Goal: Task Accomplishment & Management: Use online tool/utility

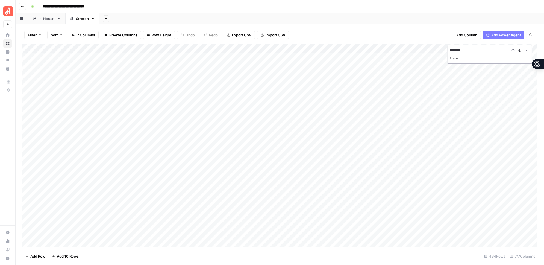
type input "********"
click at [519, 51] on icon "Next Result" at bounding box center [519, 50] width 4 height 4
click at [248, 178] on div "Add Column" at bounding box center [279, 145] width 515 height 203
click at [254, 179] on div "Add Column" at bounding box center [279, 145] width 515 height 203
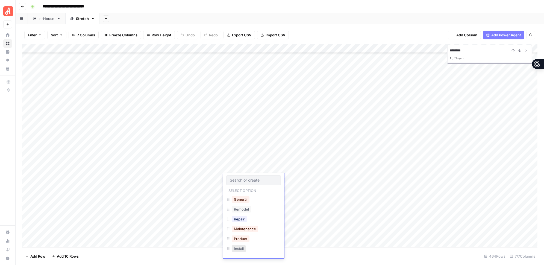
click at [239, 247] on button "Install" at bounding box center [239, 248] width 14 height 7
click at [241, 185] on div "Add Column" at bounding box center [279, 145] width 515 height 203
click at [235, 187] on div "Add Column" at bounding box center [279, 145] width 515 height 203
click at [237, 257] on button "Install" at bounding box center [239, 257] width 14 height 7
click at [230, 195] on div "Add Column" at bounding box center [279, 145] width 515 height 203
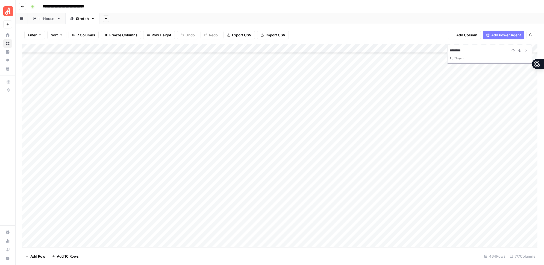
click at [229, 196] on div "Add Column" at bounding box center [279, 145] width 515 height 203
click at [241, 248] on button "Maintenance" at bounding box center [245, 247] width 27 height 7
click at [229, 204] on div "Add Column" at bounding box center [279, 145] width 515 height 203
click at [229, 205] on div "Add Column" at bounding box center [279, 145] width 515 height 203
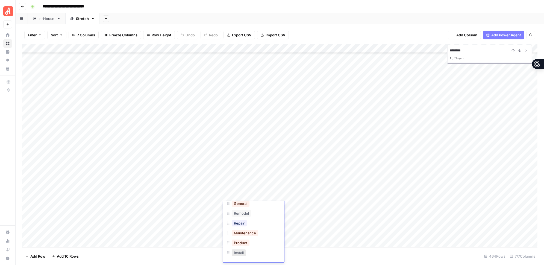
click at [241, 253] on button "Install" at bounding box center [239, 252] width 14 height 7
click at [233, 214] on div "Add Column" at bounding box center [279, 145] width 515 height 203
click at [230, 215] on div "Add Column" at bounding box center [279, 145] width 515 height 203
click at [238, 252] on button "Install" at bounding box center [239, 252] width 14 height 7
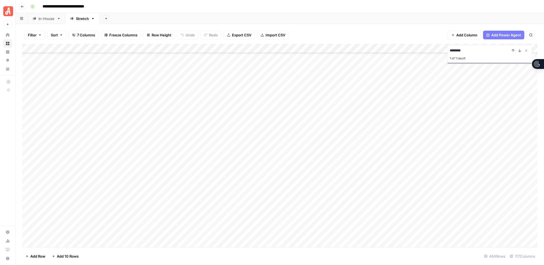
click at [229, 224] on div "Add Column" at bounding box center [279, 145] width 515 height 203
click at [239, 251] on button "Install" at bounding box center [239, 252] width 14 height 7
click at [304, 178] on div "Add Column" at bounding box center [279, 145] width 515 height 203
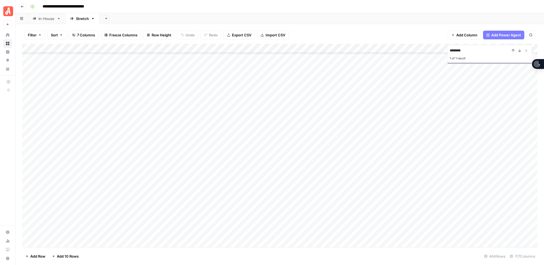
click at [304, 187] on div "Add Column" at bounding box center [279, 145] width 515 height 203
click at [305, 178] on div "Add Column" at bounding box center [279, 145] width 515 height 203
click at [302, 196] on div "Add Column" at bounding box center [279, 145] width 515 height 203
click at [304, 205] on div "Add Column" at bounding box center [279, 145] width 515 height 203
click at [304, 215] on div "Add Column" at bounding box center [279, 145] width 515 height 203
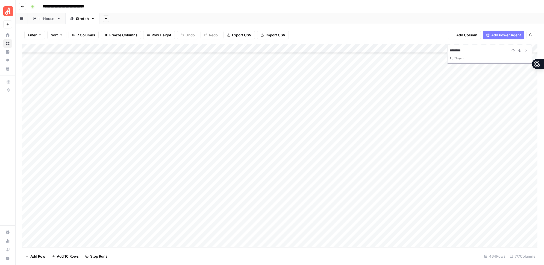
click at [305, 225] on div "Add Column" at bounding box center [279, 145] width 515 height 203
click at [527, 49] on icon "Close Search" at bounding box center [526, 50] width 4 height 4
click at [314, 189] on div "Add Column" at bounding box center [279, 145] width 515 height 203
click at [333, 187] on div "Add Column" at bounding box center [279, 145] width 515 height 203
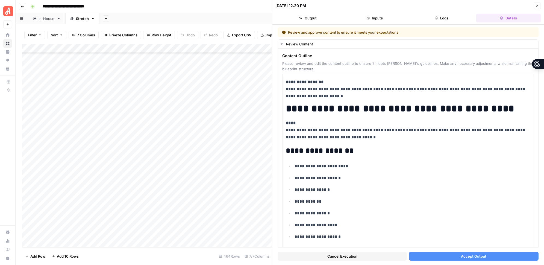
click at [444, 257] on button "Accept Output" at bounding box center [473, 256] width 129 height 9
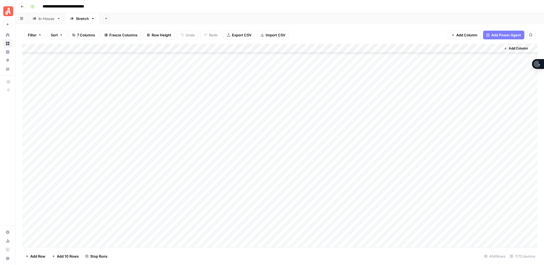
click at [332, 197] on div "Add Column" at bounding box center [279, 145] width 515 height 203
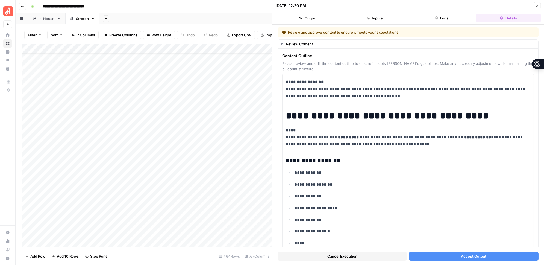
click at [453, 256] on button "Accept Output" at bounding box center [473, 256] width 129 height 9
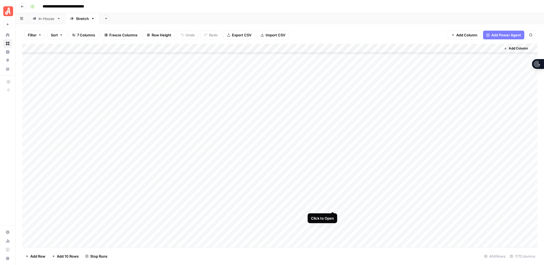
click at [331, 205] on div "Add Column" at bounding box center [279, 145] width 515 height 203
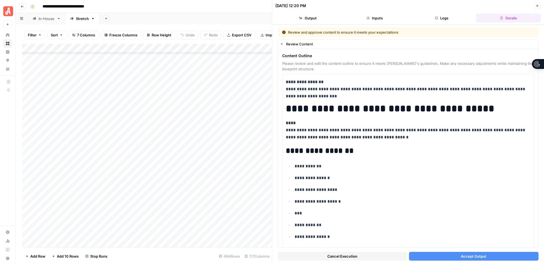
click at [448, 257] on button "Accept Output" at bounding box center [473, 256] width 129 height 9
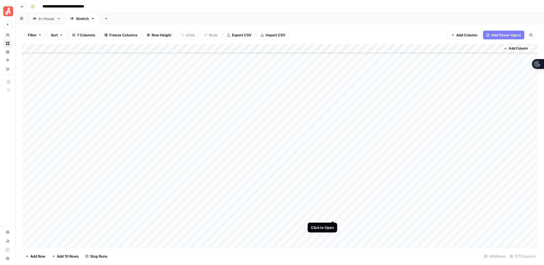
click at [333, 214] on div "Add Column" at bounding box center [279, 145] width 515 height 203
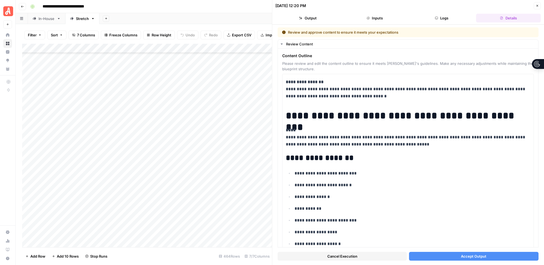
click at [456, 255] on button "Accept Output" at bounding box center [473, 256] width 129 height 9
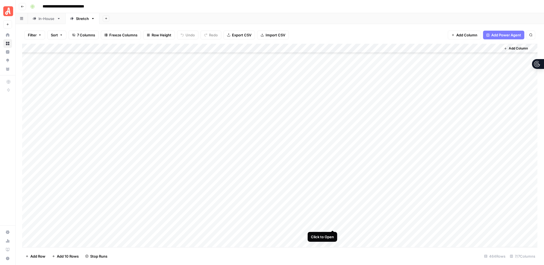
click at [333, 224] on div "Add Column" at bounding box center [279, 145] width 515 height 203
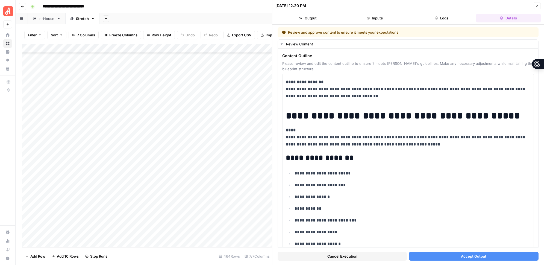
click at [458, 257] on button "Accept Output" at bounding box center [473, 256] width 129 height 9
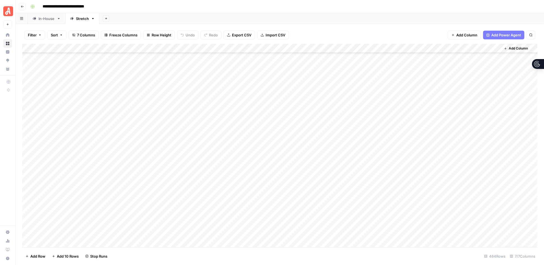
click at [334, 177] on div "Add Column" at bounding box center [279, 145] width 515 height 203
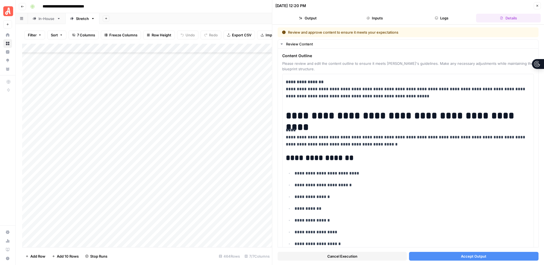
click at [451, 257] on button "Accept Output" at bounding box center [473, 256] width 129 height 9
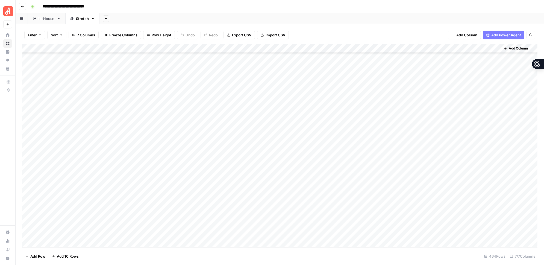
click at [333, 178] on div "Add Column" at bounding box center [279, 145] width 515 height 203
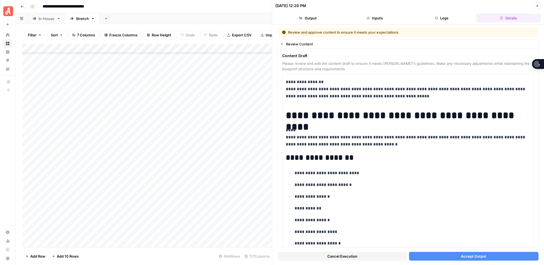
click at [452, 259] on button "Accept Output" at bounding box center [473, 256] width 129 height 9
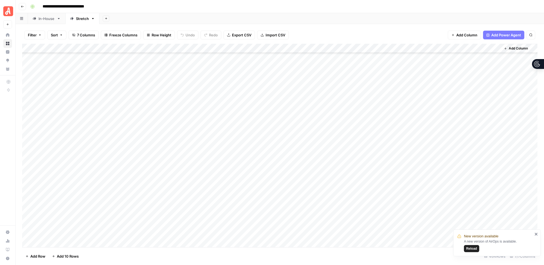
click at [472, 249] on span "Reload" at bounding box center [471, 248] width 11 height 5
type input "********"
click at [513, 50] on icon "Previous Result" at bounding box center [513, 50] width 4 height 4
click at [526, 49] on icon "Close Search" at bounding box center [526, 50] width 4 height 4
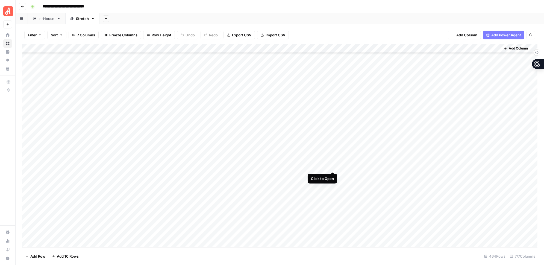
click at [333, 166] on div "Add Column" at bounding box center [279, 145] width 515 height 203
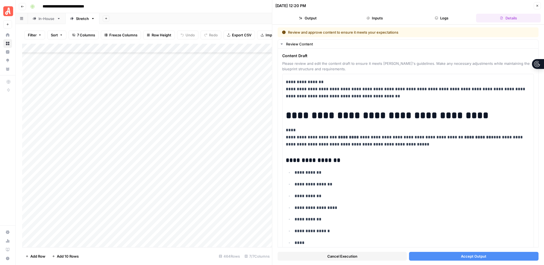
click at [438, 253] on button "Accept Output" at bounding box center [473, 256] width 129 height 9
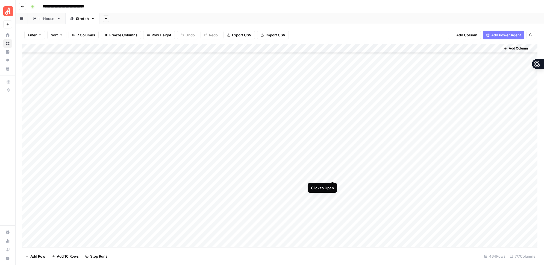
click at [333, 175] on div "Add Column" at bounding box center [279, 145] width 515 height 203
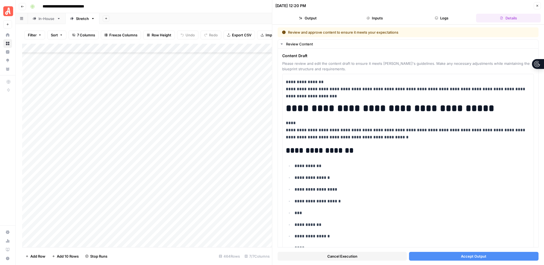
click at [430, 258] on button "Accept Output" at bounding box center [473, 256] width 129 height 9
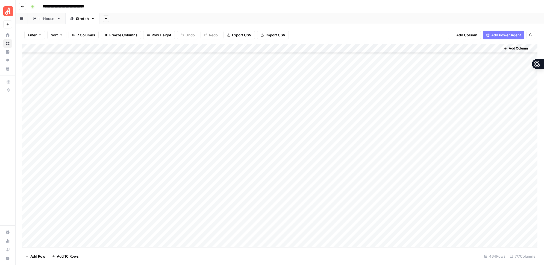
click at [332, 156] on div "Add Column" at bounding box center [279, 145] width 515 height 203
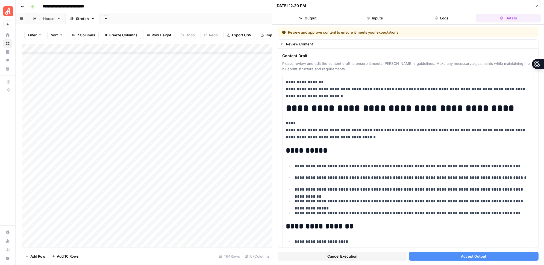
click at [461, 258] on button "Accept Output" at bounding box center [473, 256] width 129 height 9
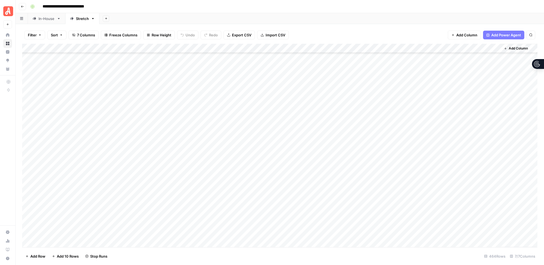
click at [332, 184] on div "Add Column" at bounding box center [279, 145] width 515 height 203
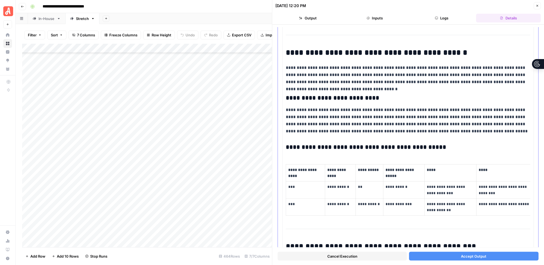
scroll to position [1757, 0]
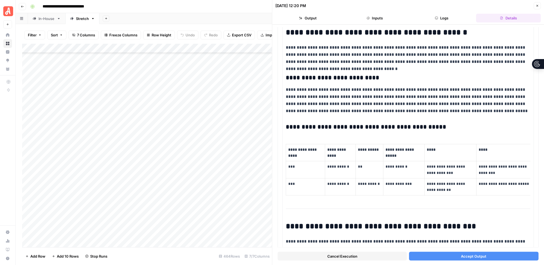
click at [438, 255] on button "Accept Output" at bounding box center [473, 256] width 129 height 9
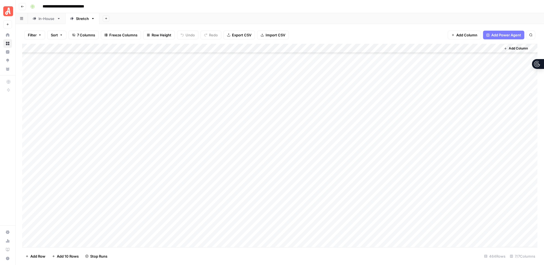
click at [333, 195] on div "Add Column" at bounding box center [279, 145] width 515 height 203
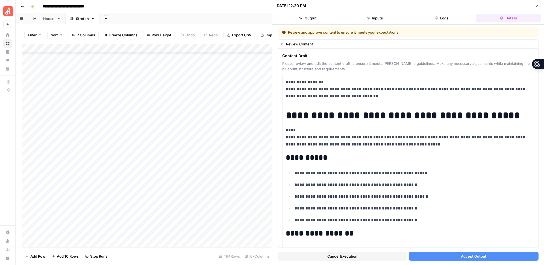
click at [435, 254] on button "Accept Output" at bounding box center [473, 256] width 129 height 9
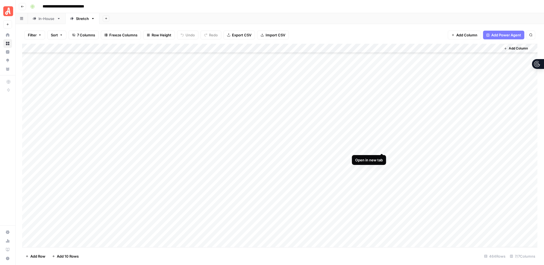
click at [382, 148] on div "Add Column" at bounding box center [279, 145] width 515 height 203
click at [382, 158] on div "Add Column" at bounding box center [279, 145] width 515 height 203
click at [382, 166] on div "Add Column" at bounding box center [279, 145] width 515 height 203
click at [382, 176] on div "Add Column" at bounding box center [279, 145] width 515 height 203
click at [382, 184] on div "Add Column" at bounding box center [279, 145] width 515 height 203
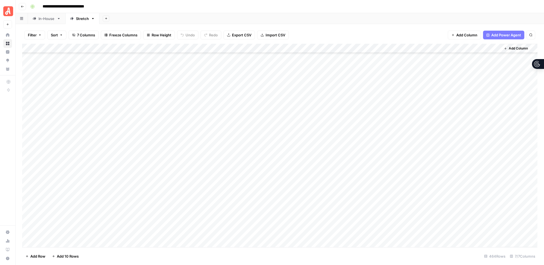
click at [382, 194] on div "Add Column" at bounding box center [279, 145] width 515 height 203
click at [419, 147] on div "Add Column" at bounding box center [279, 145] width 515 height 203
click at [418, 157] on div "Add Column" at bounding box center [279, 145] width 515 height 203
click at [417, 167] on div "Add Column" at bounding box center [279, 145] width 515 height 203
click at [419, 157] on div "Add Column" at bounding box center [279, 145] width 515 height 203
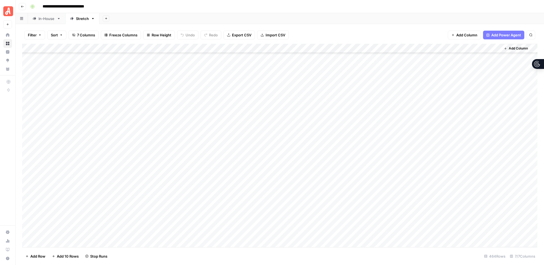
click at [419, 165] on div "Add Column" at bounding box center [279, 145] width 515 height 203
click at [418, 174] on div "Add Column" at bounding box center [279, 145] width 515 height 203
click at [418, 184] on div "Add Column" at bounding box center [279, 145] width 515 height 203
click at [419, 193] on div "Add Column" at bounding box center [279, 145] width 515 height 203
click at [494, 147] on div "Add Column" at bounding box center [279, 145] width 515 height 203
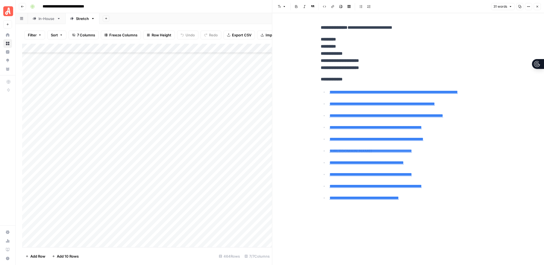
type input "https://www.thumbtack.com/p/locksmiths-prices"
drag, startPoint x: 311, startPoint y: 152, endPoint x: 317, endPoint y: 38, distance: 114.3
click at [317, 38] on div "**********" at bounding box center [408, 139] width 272 height 252
click at [400, 48] on p "**********" at bounding box center [408, 54] width 175 height 36
drag, startPoint x: 379, startPoint y: 68, endPoint x: 319, endPoint y: 39, distance: 67.0
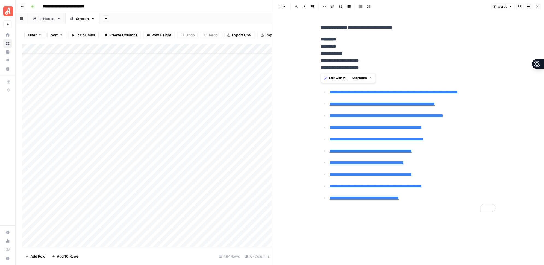
click at [319, 39] on div "**********" at bounding box center [407, 114] width 181 height 184
copy p "**********"
click at [418, 52] on p "**********" at bounding box center [408, 54] width 175 height 36
type input "https://www.angi.com/articles/how-much-does-it-cost-install-deadbolt-locks.htm"
drag, startPoint x: 434, startPoint y: 206, endPoint x: 319, endPoint y: 84, distance: 167.4
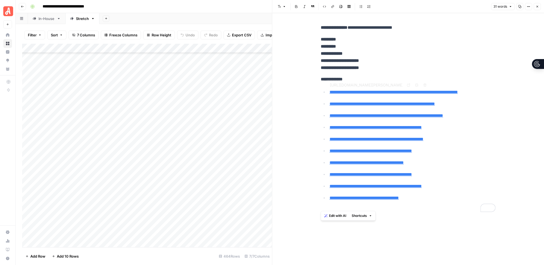
click at [319, 84] on div "**********" at bounding box center [407, 114] width 181 height 184
click at [392, 56] on p "**********" at bounding box center [408, 54] width 175 height 36
type input "https://www.angi.com/articles/change-door-locks-cost.htm"
type input "https://www.homewyse.com/services/cost_to_install_door_lock.html"
drag, startPoint x: 425, startPoint y: 207, endPoint x: 326, endPoint y: 97, distance: 147.8
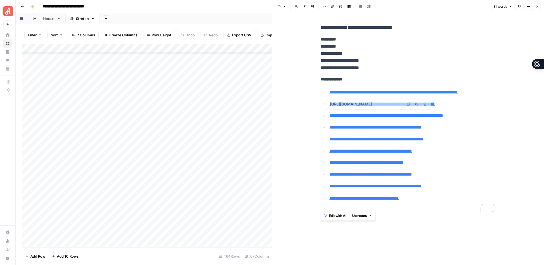
click at [328, 98] on ul "**********" at bounding box center [408, 144] width 175 height 113
click at [341, 66] on strong "**********" at bounding box center [340, 68] width 38 height 4
type input "https://www.angi.com/articles/change-door-locks-cost.htm"
drag, startPoint x: 321, startPoint y: 80, endPoint x: 460, endPoint y: 229, distance: 203.9
click at [460, 229] on div "**********" at bounding box center [407, 139] width 181 height 252
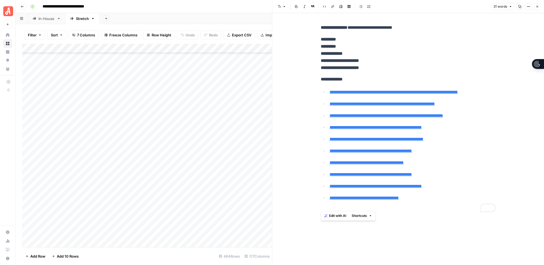
copy div "**********"
click at [538, 7] on span "Close" at bounding box center [538, 7] width 0 height 0
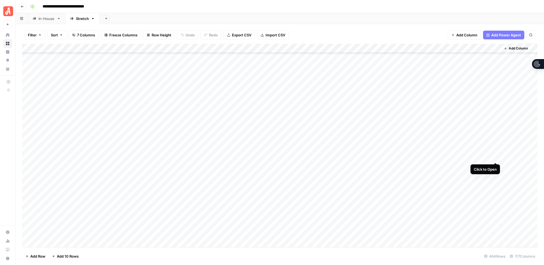
click at [496, 157] on div "Add Column" at bounding box center [279, 145] width 515 height 203
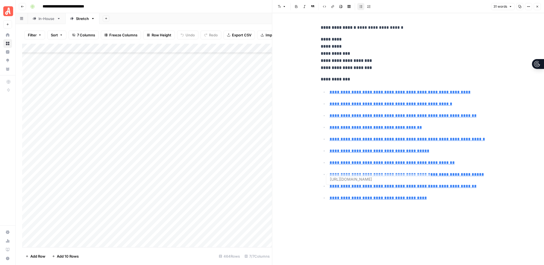
type input "https://www.fixr.com/costs/locksmith-service"
drag, startPoint x: 343, startPoint y: 134, endPoint x: 318, endPoint y: 80, distance: 59.6
click at [318, 80] on div "**********" at bounding box center [407, 114] width 181 height 184
copy div "**********"
click at [538, 6] on icon "button" at bounding box center [536, 6] width 3 height 3
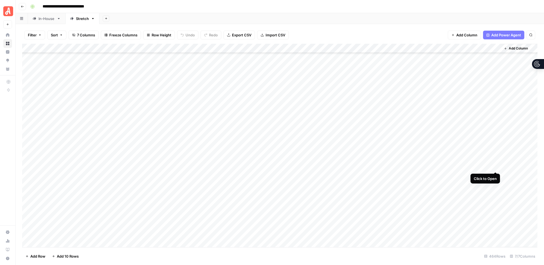
click at [494, 165] on div "Add Column" at bounding box center [279, 145] width 515 height 203
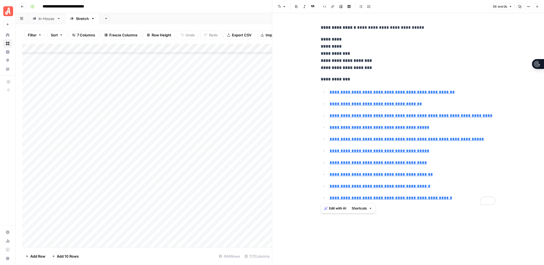
drag, startPoint x: 390, startPoint y: 199, endPoint x: 320, endPoint y: 80, distance: 138.5
click at [320, 80] on div "**********" at bounding box center [407, 114] width 181 height 184
copy div "**********"
click at [536, 6] on icon "button" at bounding box center [536, 6] width 3 height 3
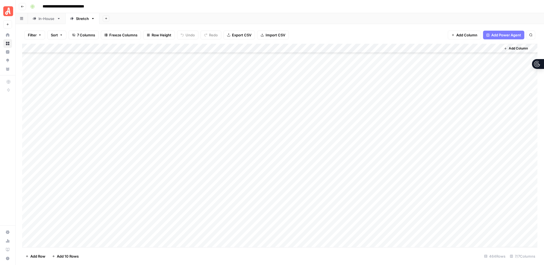
click at [496, 174] on div "Add Column" at bounding box center [279, 145] width 515 height 203
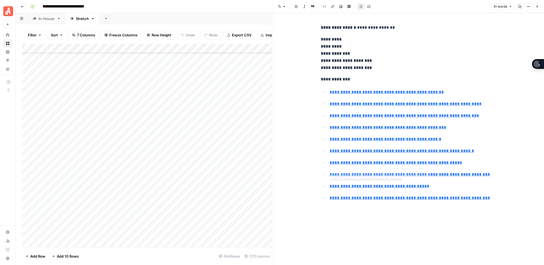
type input "https://www.homewyse.com/services/cost_to_install_retractable_awning.html"
drag, startPoint x: 494, startPoint y: 199, endPoint x: 318, endPoint y: 77, distance: 213.9
click at [318, 77] on div "**********" at bounding box center [407, 114] width 181 height 184
copy div "**********"
click at [536, 7] on icon "button" at bounding box center [536, 6] width 3 height 3
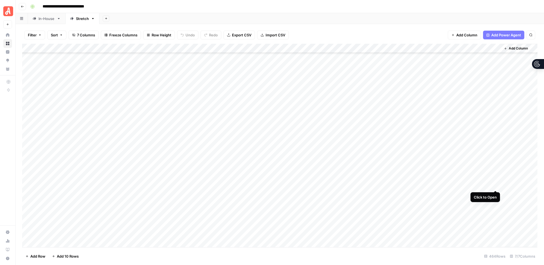
click at [495, 185] on div "Add Column" at bounding box center [279, 145] width 515 height 203
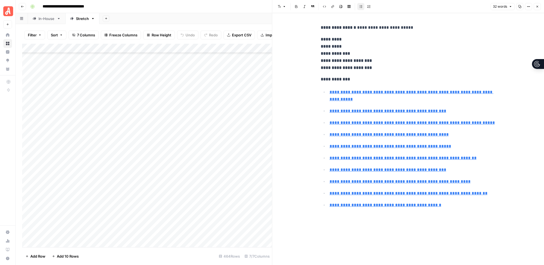
type input "https://homeguide.com/costs/cost-to-install-stair-railings-and-balusters"
type input "https://www.angi.com/articles/how-much-does-installing-wrought-iron-railings-co…"
drag, startPoint x: 452, startPoint y: 205, endPoint x: 320, endPoint y: 79, distance: 182.0
click at [320, 79] on div "**********" at bounding box center [407, 117] width 181 height 191
copy div "**********"
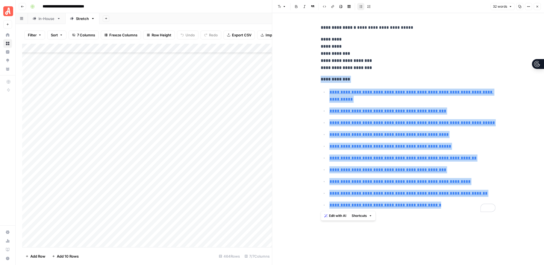
scroll to position [2882, 0]
click at [538, 7] on icon "button" at bounding box center [536, 6] width 3 height 3
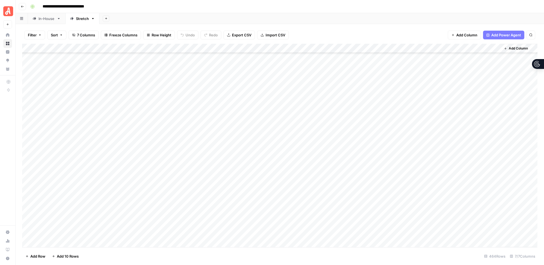
click at [495, 194] on div "Add Column" at bounding box center [279, 145] width 515 height 203
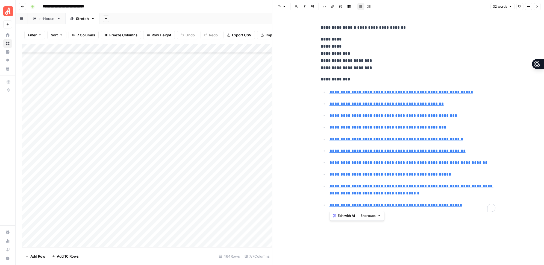
type input "[URL][DOMAIN_NAME][PERSON_NAME]"
drag, startPoint x: 369, startPoint y: 178, endPoint x: 319, endPoint y: 81, distance: 108.8
click at [319, 81] on div "**********" at bounding box center [407, 117] width 181 height 191
copy div "**********"
